Goal: Information Seeking & Learning: Check status

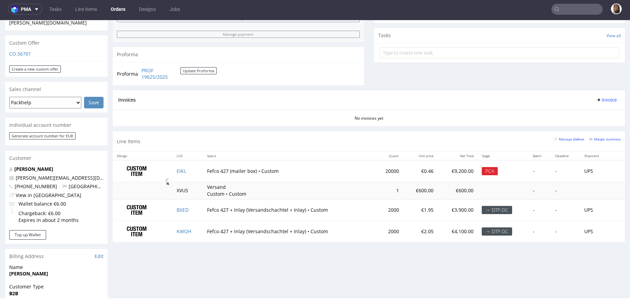
scroll to position [234, 0]
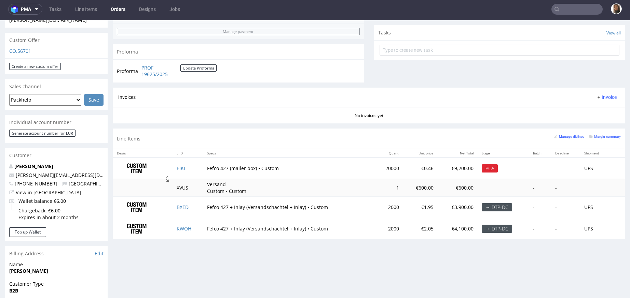
click at [178, 164] on td "EIKL" at bounding box center [187, 169] width 30 height 22
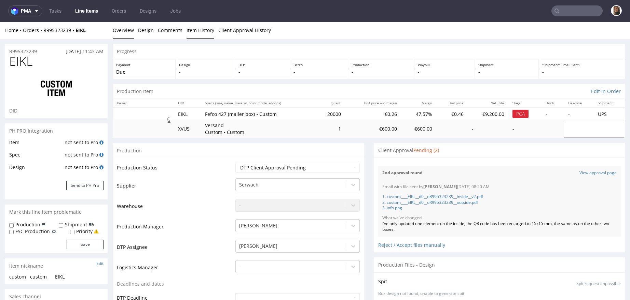
click at [197, 32] on link "Item History" at bounding box center [200, 30] width 28 height 17
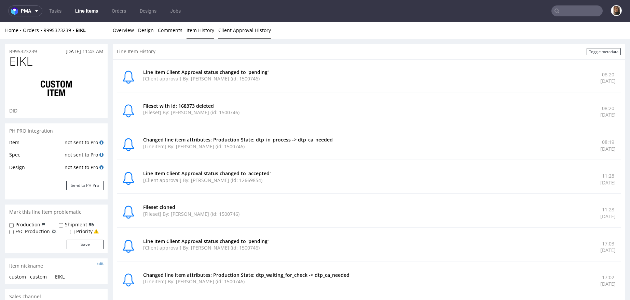
click at [236, 31] on link "Client Approval History" at bounding box center [244, 30] width 53 height 17
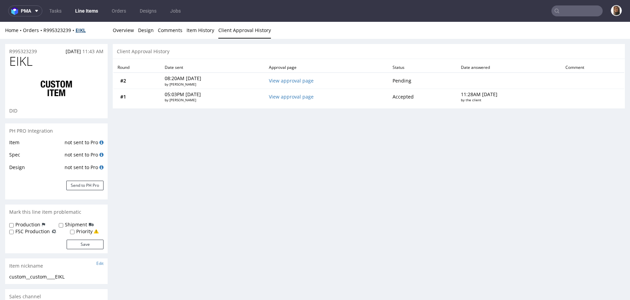
click at [81, 30] on strong "EIKL" at bounding box center [80, 30] width 10 height 6
click at [287, 82] on link "View approval page" at bounding box center [291, 81] width 45 height 6
click at [116, 30] on link "Overview" at bounding box center [123, 30] width 21 height 17
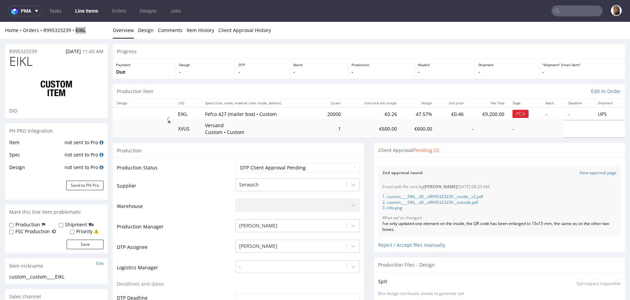
click at [566, 3] on nav "pma Tasks Line Items Orders Designs Jobs" at bounding box center [315, 11] width 630 height 22
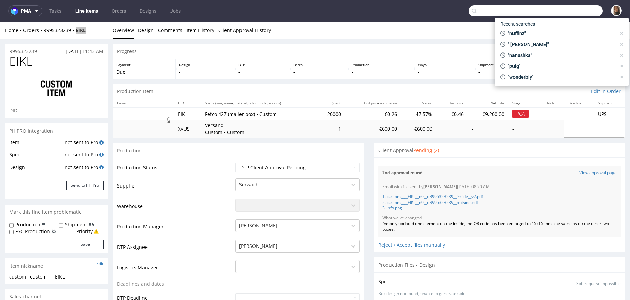
click at [567, 11] on input "text" at bounding box center [535, 10] width 134 height 11
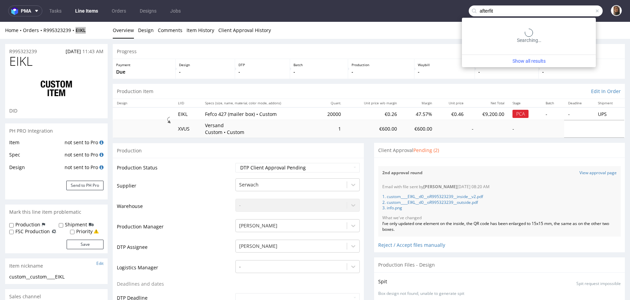
type input "afterfit"
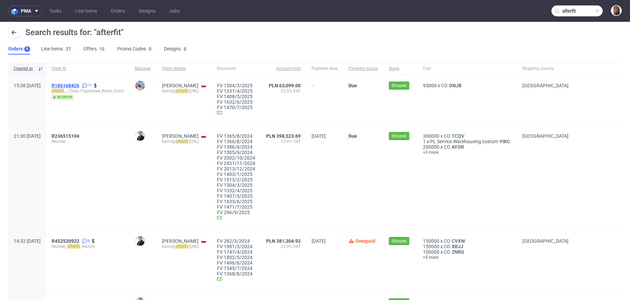
click at [79, 85] on span "R186168426" at bounding box center [66, 85] width 28 height 5
click at [95, 130] on div "R236515104 Reorder" at bounding box center [87, 177] width 83 height 105
click at [79, 135] on span "R236515104" at bounding box center [66, 135] width 28 height 5
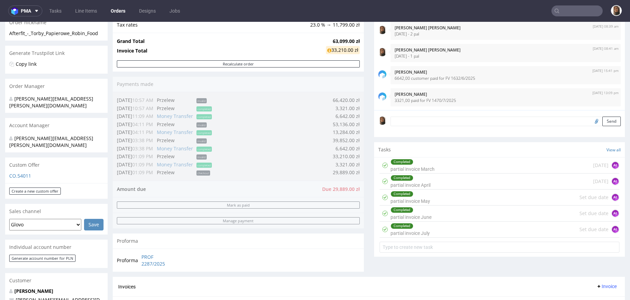
scroll to position [124, 0]
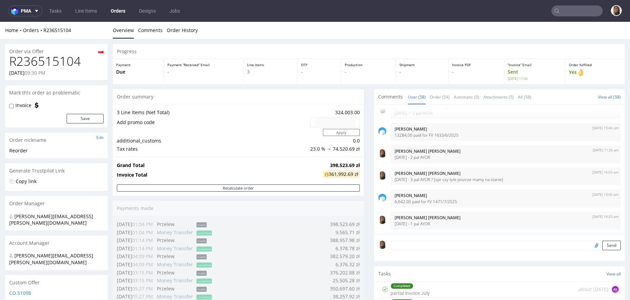
scroll to position [280, 0]
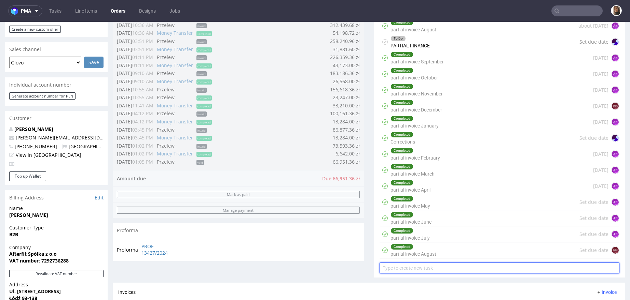
click at [427, 263] on input "text" at bounding box center [499, 268] width 240 height 11
type input "partial invoice September"
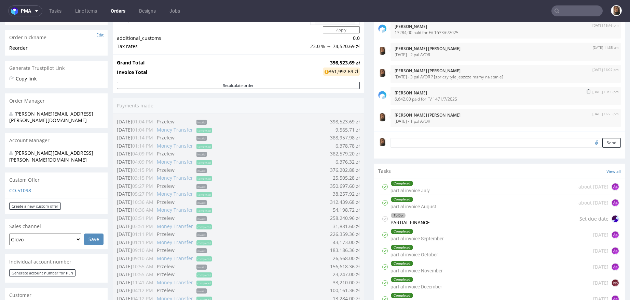
scroll to position [107, 0]
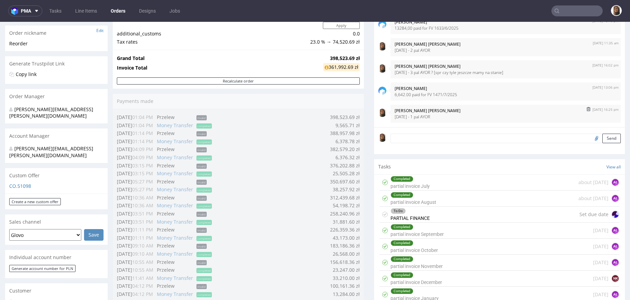
drag, startPoint x: 386, startPoint y: 116, endPoint x: 433, endPoint y: 116, distance: 46.8
click at [434, 116] on div "8th Sep 25 | 16:25 pm Angelina Marć 8/09/25 - 1 pal AYOR" at bounding box center [505, 114] width 230 height 18
copy p "8/09/25 - 1 pal AYOR"
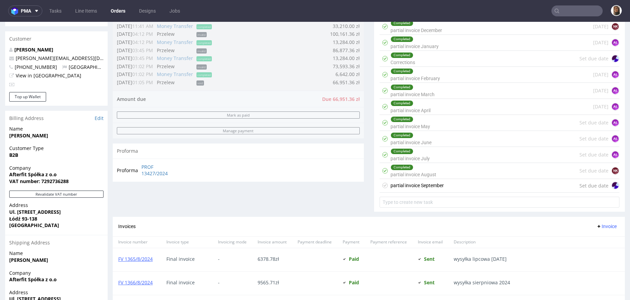
scroll to position [426, 0]
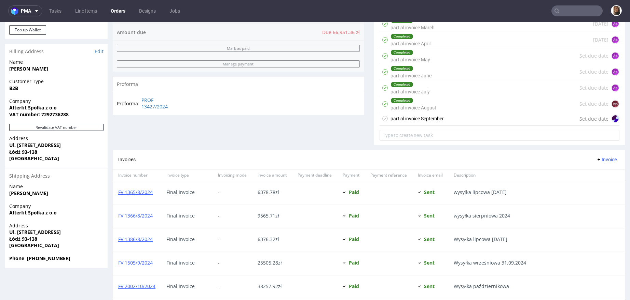
click at [448, 115] on div "partial invoice September Set due date" at bounding box center [499, 119] width 240 height 14
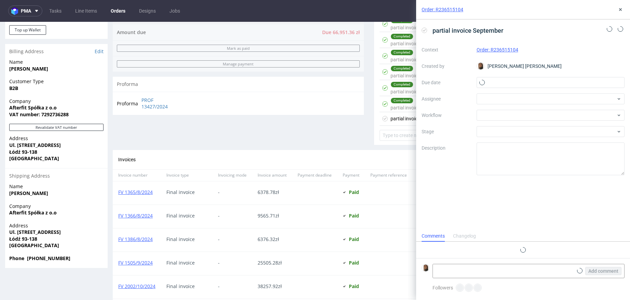
scroll to position [5, 0]
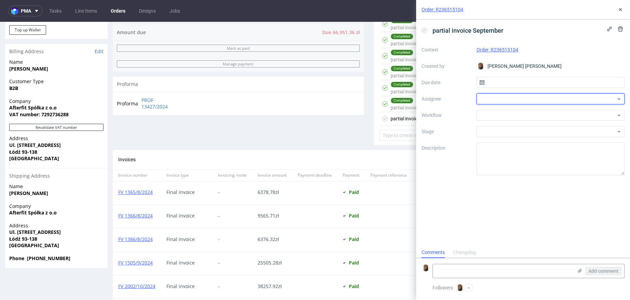
click at [489, 97] on div at bounding box center [550, 99] width 148 height 11
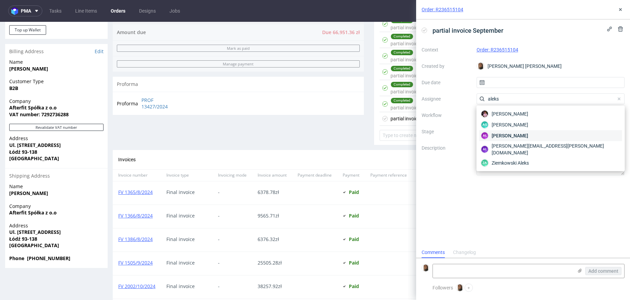
type input "aleks"
click at [510, 136] on span "Aleksandra Łętowska" at bounding box center [509, 135] width 37 height 7
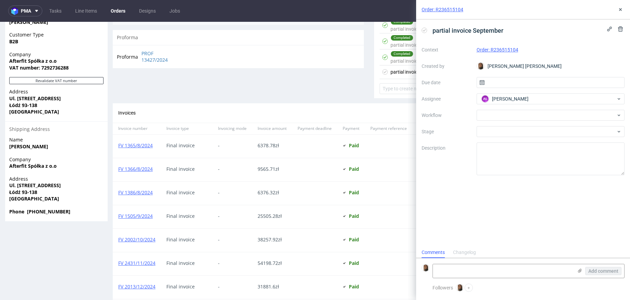
scroll to position [458, 0]
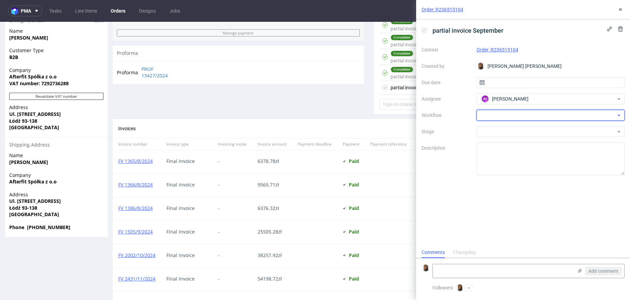
click at [500, 115] on div at bounding box center [550, 115] width 148 height 11
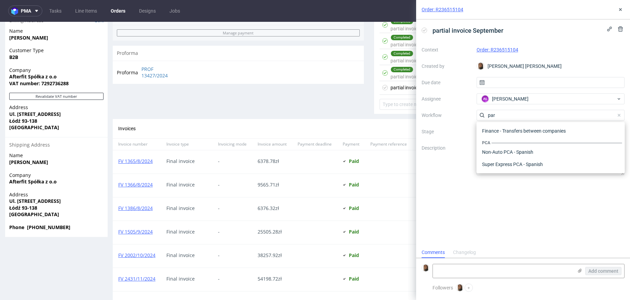
scroll to position [0, 0]
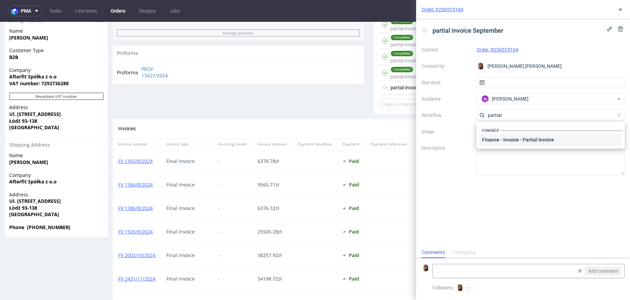
type input "partial"
click at [518, 142] on div "Finance - Invoice - Partial Invoice" at bounding box center [550, 140] width 143 height 12
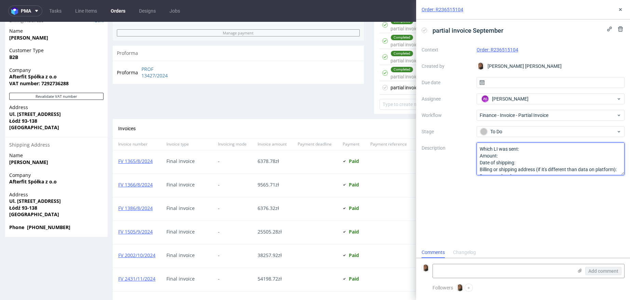
click at [537, 152] on textarea "Which LI was sent: Amount: Date of shipping: Billing or shipping address (if it…" at bounding box center [550, 159] width 148 height 33
paste textarea "8/09/25 - 1 pal AYOR"
drag, startPoint x: 542, startPoint y: 150, endPoint x: 520, endPoint y: 150, distance: 21.5
click at [520, 150] on textarea "Which LI was sent: Amount: Date of shipping: Billing or shipping address (if it…" at bounding box center [550, 159] width 148 height 33
click at [550, 150] on textarea "Which LI was sent: Amount: Date of shipping: Billing or shipping address (if it…" at bounding box center [550, 159] width 148 height 33
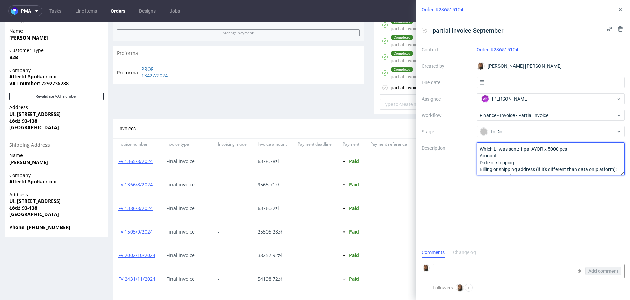
scroll to position [21, 0]
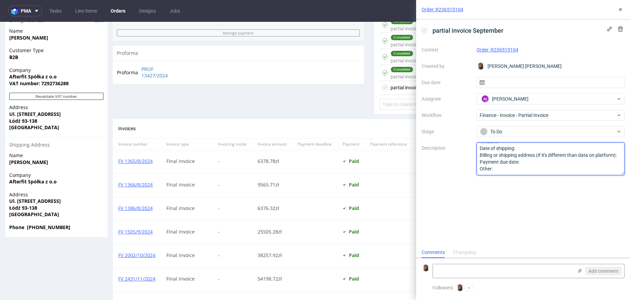
drag, startPoint x: 479, startPoint y: 155, endPoint x: 617, endPoint y: 193, distance: 143.6
click at [617, 193] on div "partial invoice September Context Order: R236515104 Created by Angelina Marć Du…" at bounding box center [523, 133] width 214 height 228
type textarea "Which LI was sent: 1 pal AYOR x 5000 pcs"
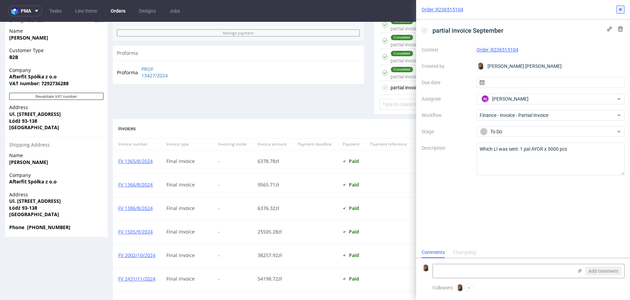
click at [619, 11] on use at bounding box center [620, 9] width 3 height 3
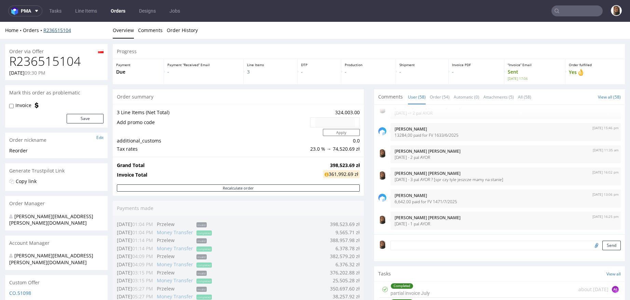
click at [62, 30] on link "R236515104" at bounding box center [57, 30] width 28 height 6
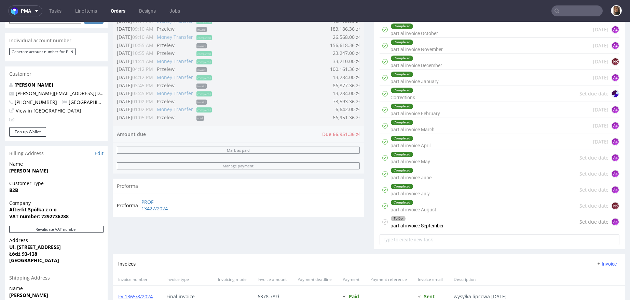
scroll to position [332, 0]
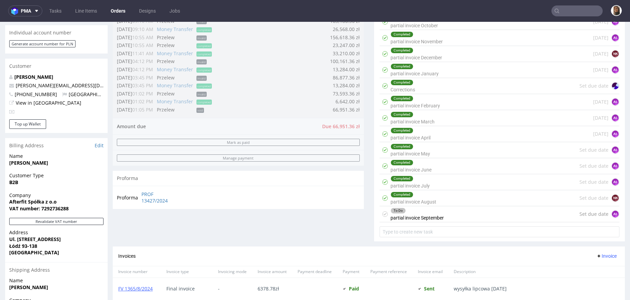
click at [278, 103] on div "Order summary 3 Line Items (Net Total) 324,003.00 Add promo code Apply addition…" at bounding box center [238, 2] width 251 height 490
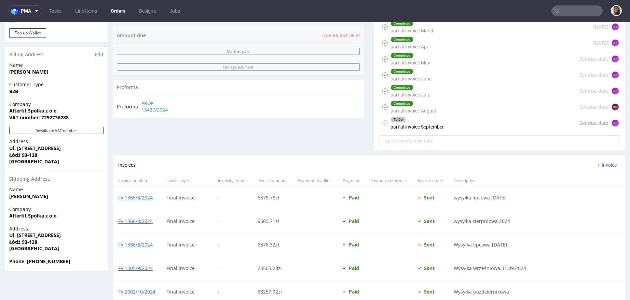
click at [563, 11] on input "text" at bounding box center [576, 10] width 51 height 11
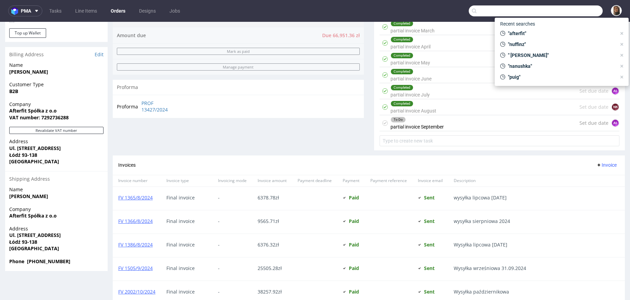
paste input "R816050217"
type input "R816050217"
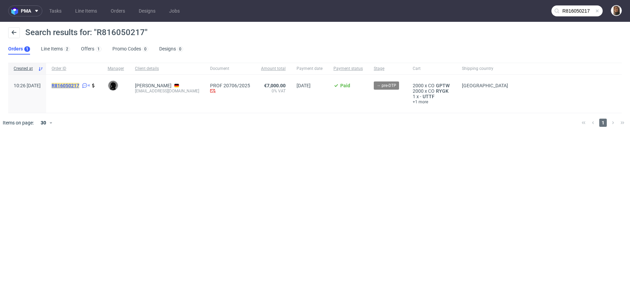
click at [79, 84] on mark "R816050217" at bounding box center [66, 85] width 28 height 5
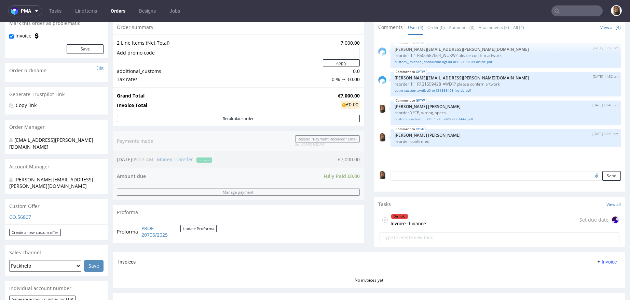
scroll to position [56, 0]
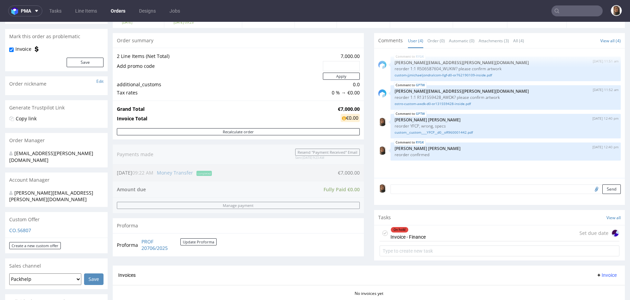
click at [450, 233] on div "On hold Invoice - Finance Set due date" at bounding box center [499, 234] width 240 height 16
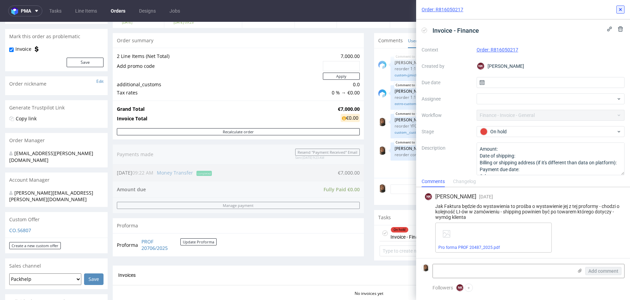
click at [623, 6] on button at bounding box center [620, 9] width 8 height 8
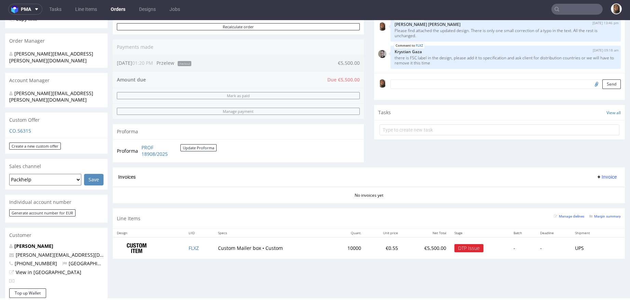
scroll to position [152, 0]
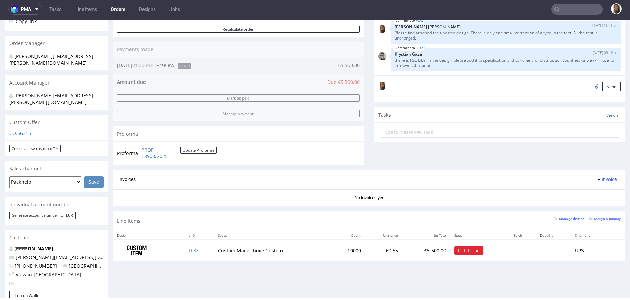
click at [32, 245] on link "Cristian Linaru" at bounding box center [33, 248] width 39 height 6
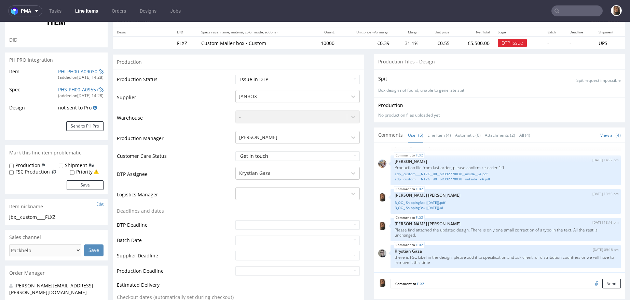
scroll to position [186, 0]
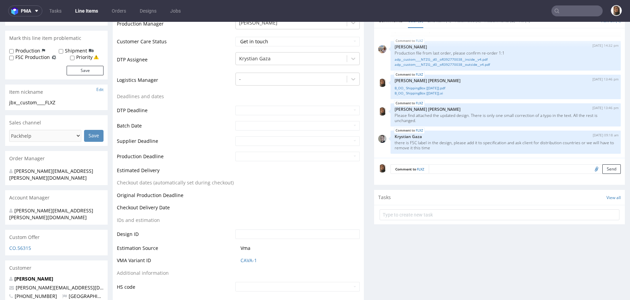
click at [448, 167] on textarea at bounding box center [524, 170] width 192 height 10
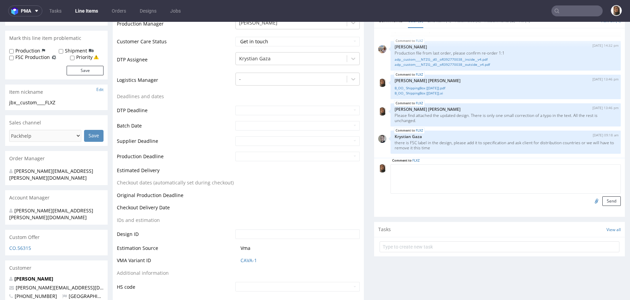
paste textarea "FSC - EU countries"
type textarea "FSC - EU countries"
click at [605, 200] on button "Send" at bounding box center [611, 202] width 18 height 10
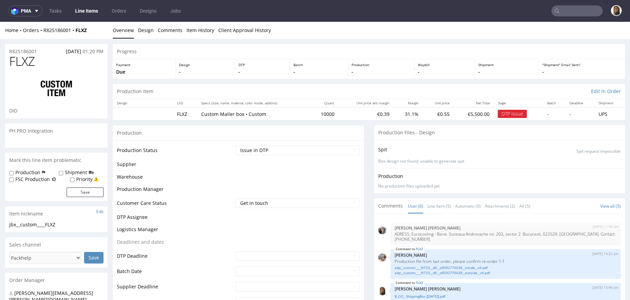
scroll to position [45, 0]
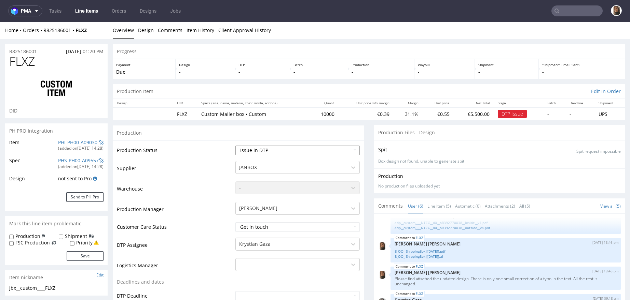
click at [245, 151] on select "Waiting for Artwork Waiting for Diecut Waiting for Mockup Waiting for DTP Waiti…" at bounding box center [297, 151] width 124 height 10
select select "back_for_dtp"
click at [235, 146] on select "Waiting for Artwork Waiting for Diecut Waiting for Mockup Waiting for DTP Waiti…" at bounding box center [297, 151] width 124 height 10
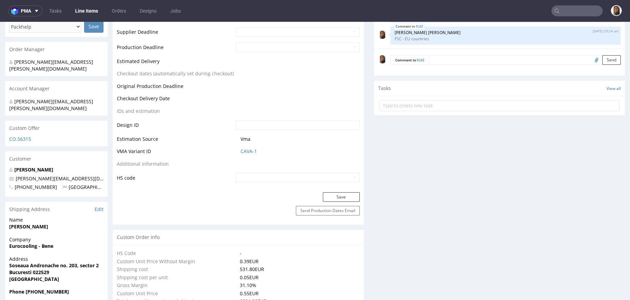
scroll to position [318, 0]
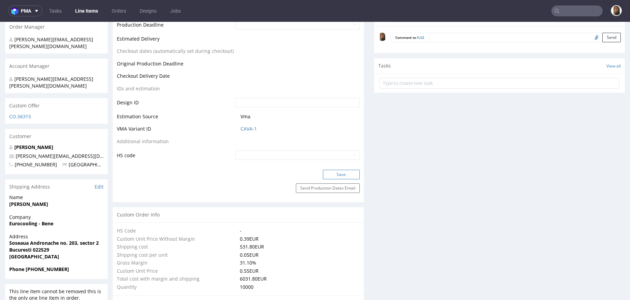
click at [335, 175] on button "Save" at bounding box center [341, 175] width 37 height 10
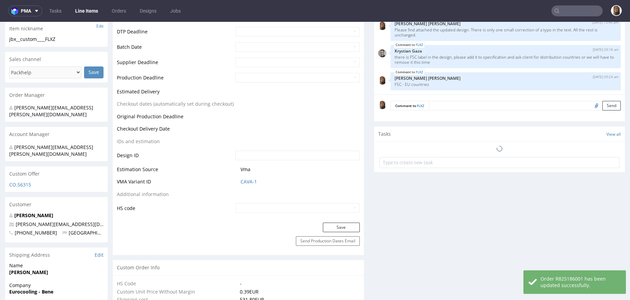
scroll to position [313, 0]
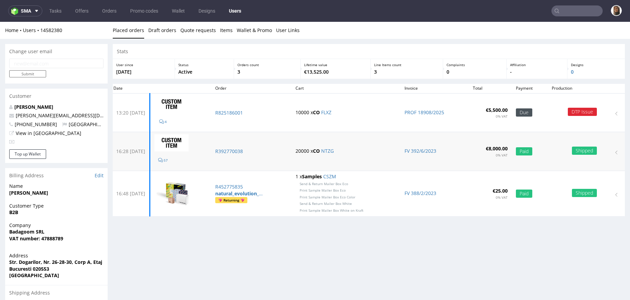
click at [243, 156] on td "R392770038" at bounding box center [251, 151] width 80 height 39
click at [243, 155] on td "R392770038" at bounding box center [251, 151] width 80 height 39
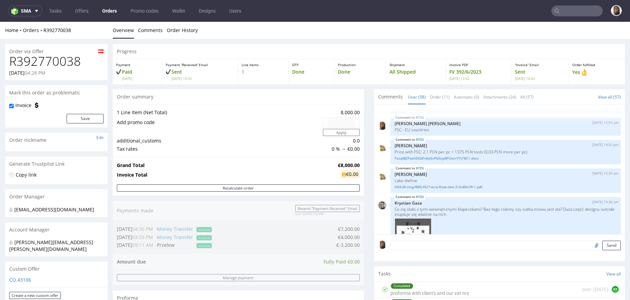
scroll to position [533, 0]
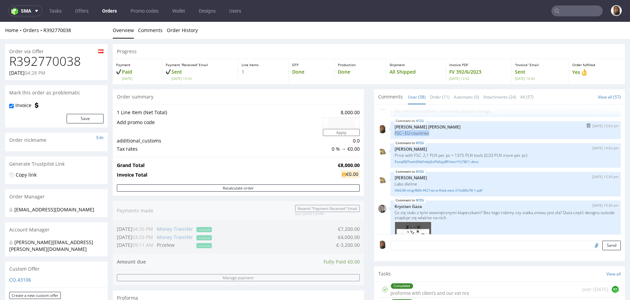
drag, startPoint x: 386, startPoint y: 137, endPoint x: 434, endPoint y: 137, distance: 47.8
click at [434, 137] on div "NTZG 29th Mar 23 | 12:53 pm Angelina Marć FSC - EU countries" at bounding box center [505, 130] width 230 height 18
copy p "FSC - EU countries"
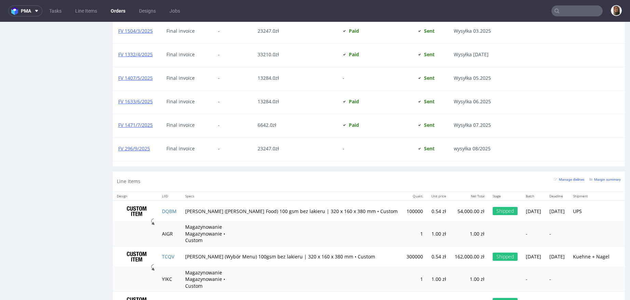
scroll to position [956, 0]
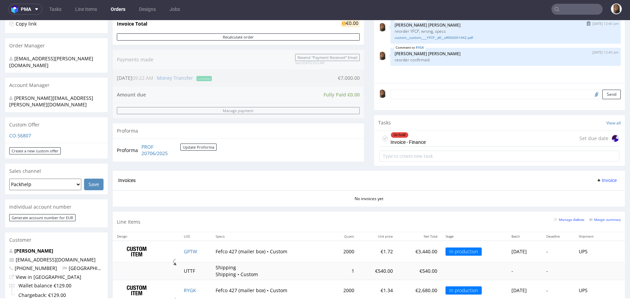
scroll to position [214, 0]
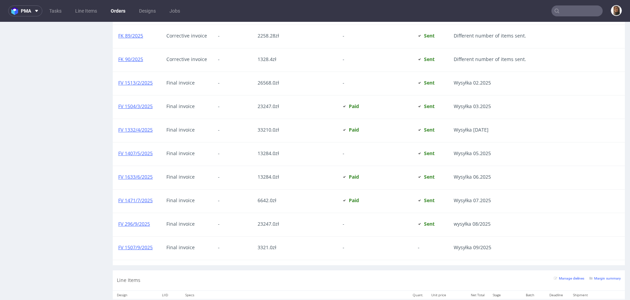
scroll to position [940, 0]
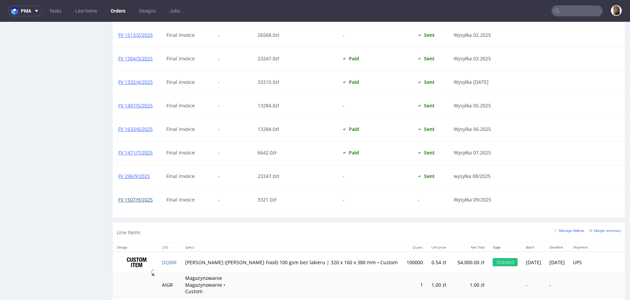
click at [141, 197] on link "FV 1507/9/2025" at bounding box center [135, 200] width 34 height 6
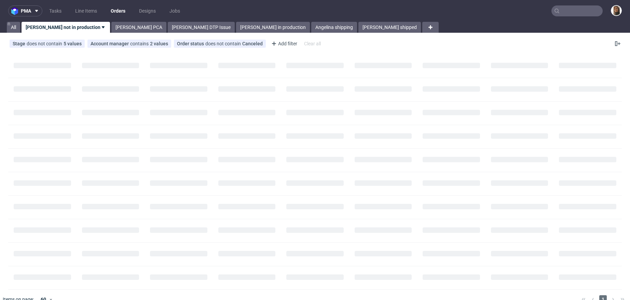
click at [566, 14] on input "text" at bounding box center [576, 10] width 51 height 11
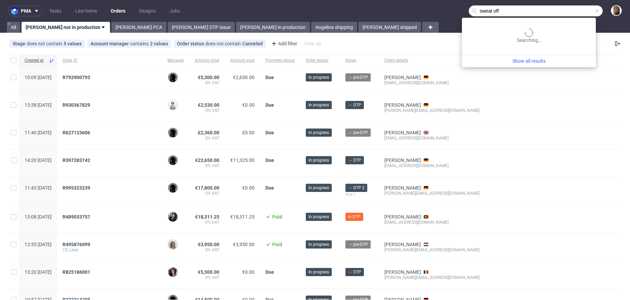
type input "sweat off"
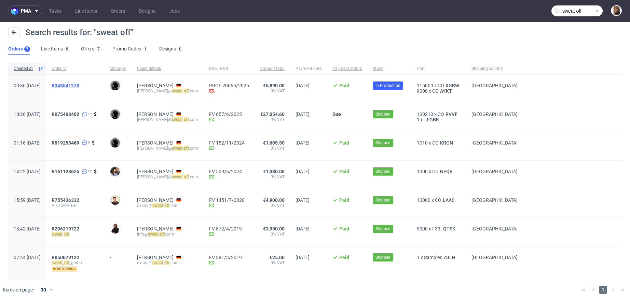
click at [79, 84] on span "R348541270" at bounding box center [66, 85] width 28 height 5
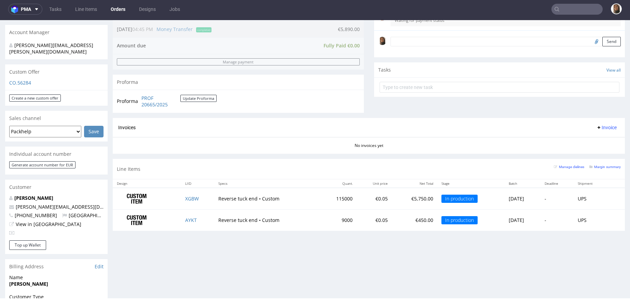
scroll to position [319, 0]
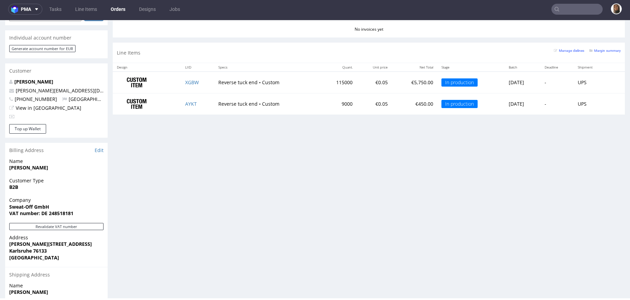
click at [563, 12] on input "text" at bounding box center [576, 9] width 51 height 11
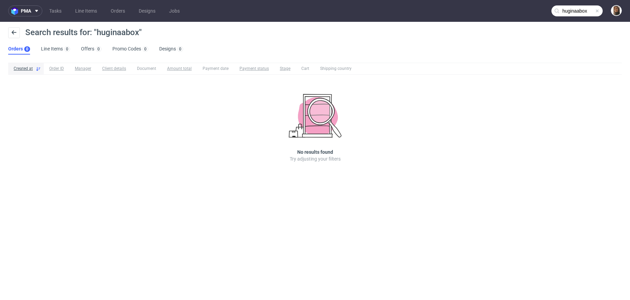
click at [584, 9] on input "huginaabox" at bounding box center [576, 10] width 51 height 11
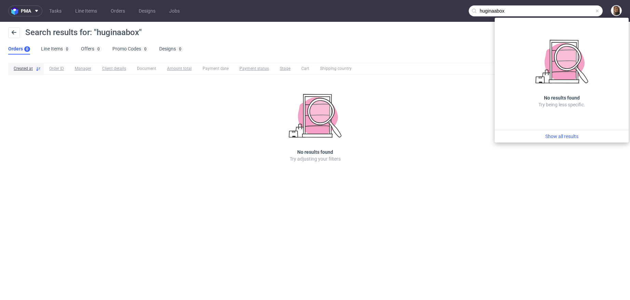
click at [493, 14] on input "huginaabox" at bounding box center [535, 10] width 134 height 11
click at [494, 9] on input "huginaabox" at bounding box center [535, 10] width 134 height 11
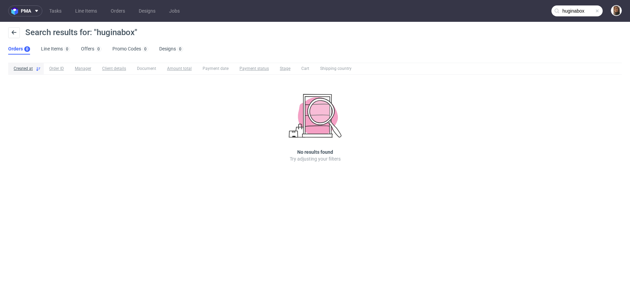
click at [580, 6] on input "huginabox" at bounding box center [576, 10] width 51 height 11
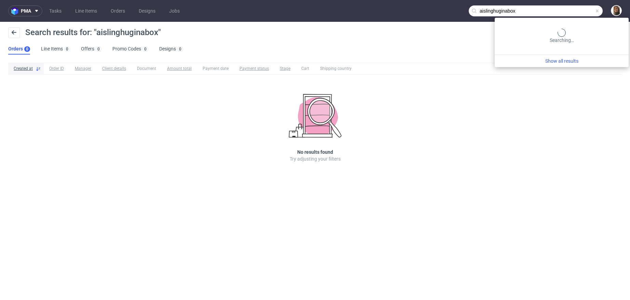
click at [584, 10] on input "aislinghuginabox" at bounding box center [535, 10] width 134 height 11
type input "aisling"
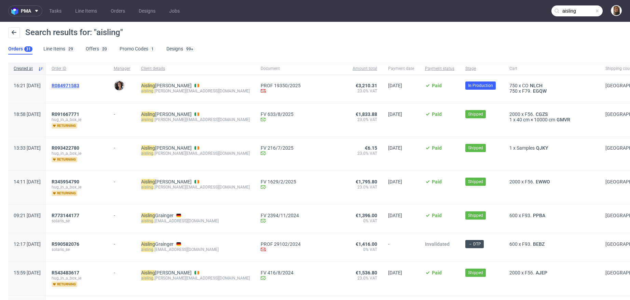
click at [79, 86] on span "R084971583" at bounding box center [66, 85] width 28 height 5
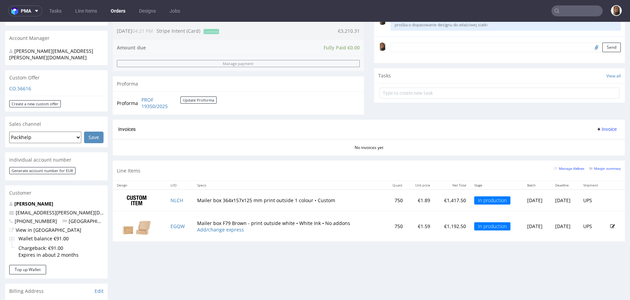
scroll to position [296, 0]
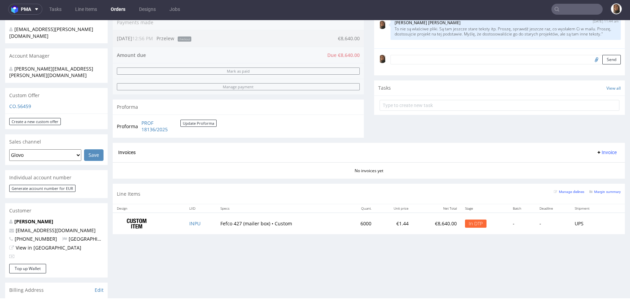
scroll to position [213, 0]
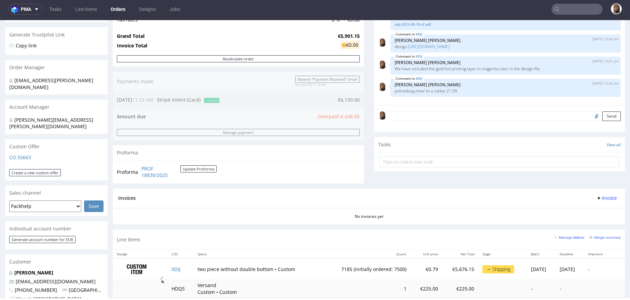
scroll to position [201, 0]
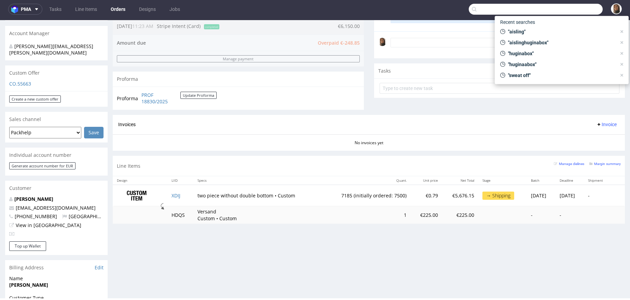
click at [581, 6] on input "text" at bounding box center [535, 9] width 134 height 11
paste input "R212873061"
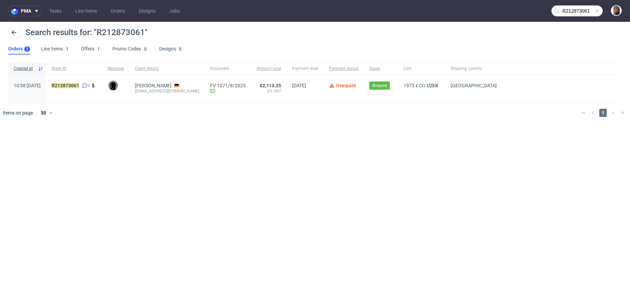
click at [583, 11] on input "R212873061" at bounding box center [576, 10] width 51 height 11
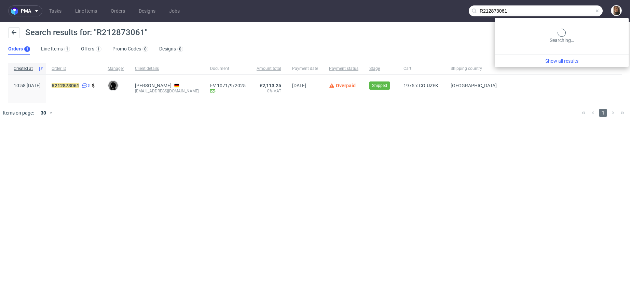
click at [583, 11] on input "R212873061" at bounding box center [535, 10] width 134 height 11
type input "hannes geng"
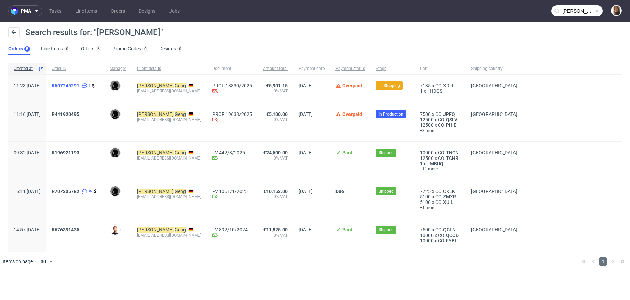
click at [79, 85] on span "R507245291" at bounding box center [66, 85] width 28 height 5
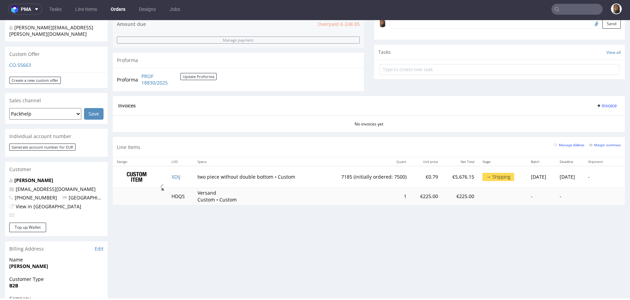
scroll to position [209, 0]
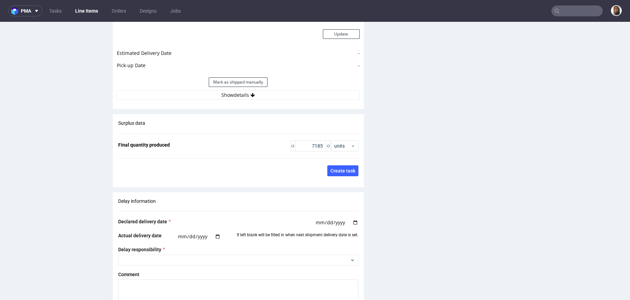
scroll to position [1010, 0]
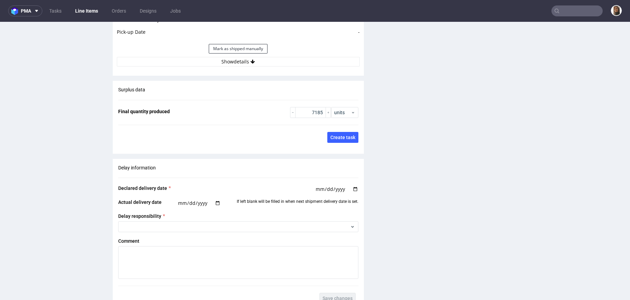
click at [237, 62] on button "Show details" at bounding box center [238, 62] width 243 height 10
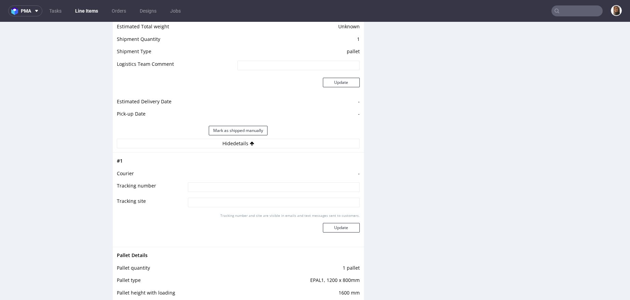
scroll to position [911, 0]
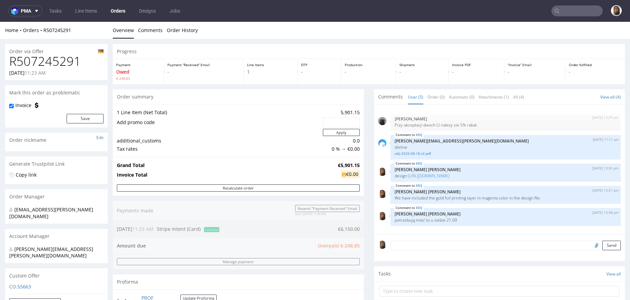
type input "hannes geng"
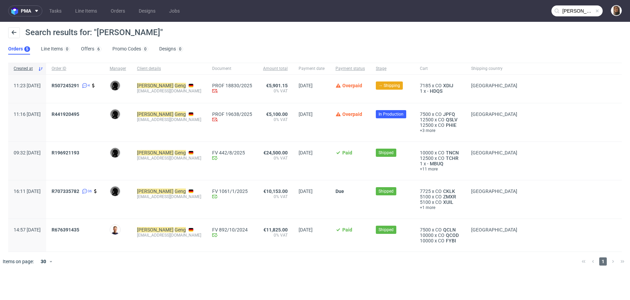
click at [90, 117] on span "R441920495" at bounding box center [75, 123] width 47 height 22
click at [79, 115] on span "R441920495" at bounding box center [66, 114] width 28 height 5
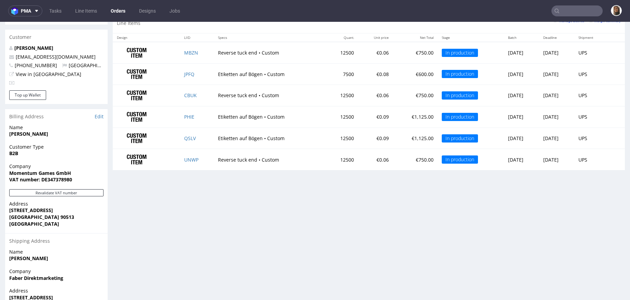
scroll to position [350, 0]
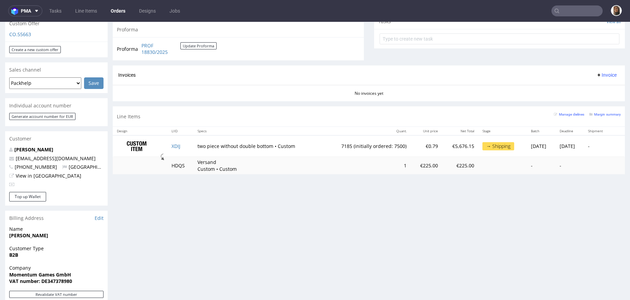
scroll to position [324, 0]
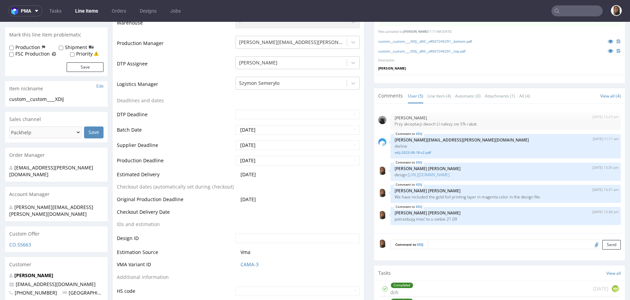
scroll to position [184, 0]
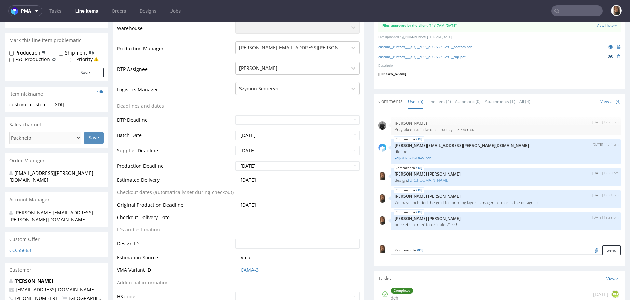
click at [607, 56] on icon at bounding box center [609, 56] width 5 height 5
click at [607, 45] on icon at bounding box center [609, 46] width 5 height 5
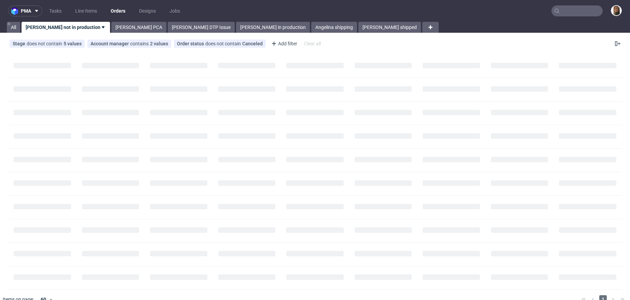
click at [568, 11] on input "text" at bounding box center [576, 10] width 51 height 11
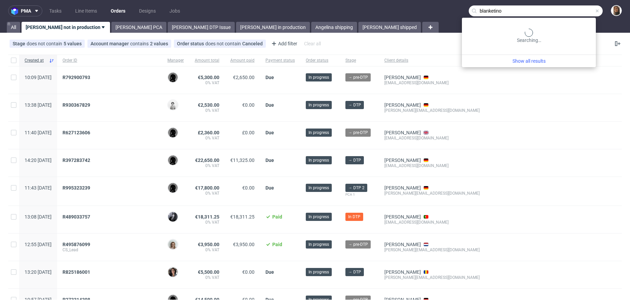
type input "blanketino"
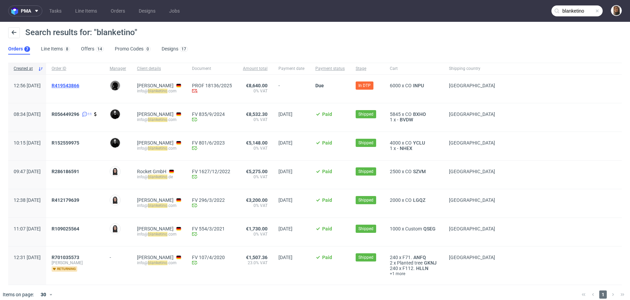
click at [79, 85] on span "R419543866" at bounding box center [66, 85] width 28 height 5
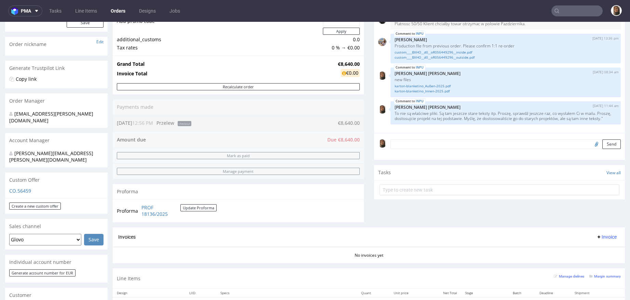
scroll to position [177, 0]
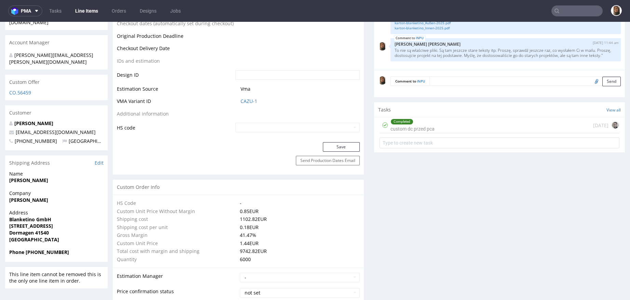
scroll to position [388, 0]
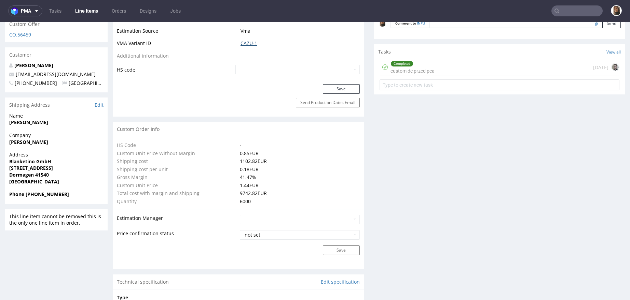
click at [245, 44] on link "CAZU-1" at bounding box center [248, 43] width 17 height 7
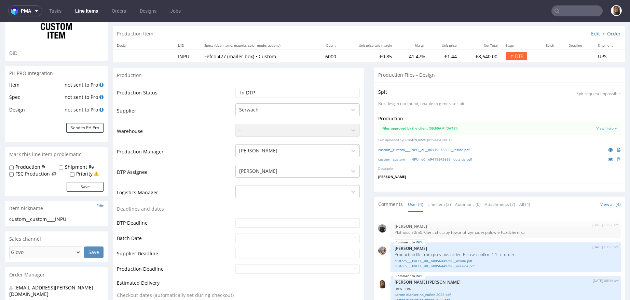
scroll to position [0, 0]
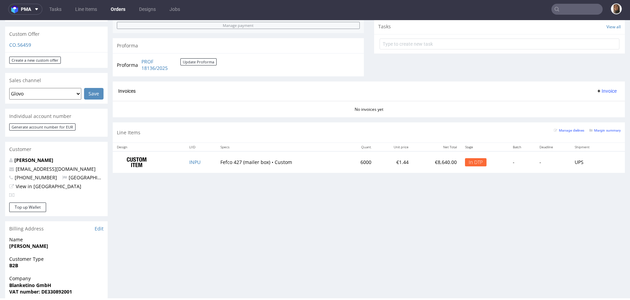
scroll to position [136, 0]
